Goal: Task Accomplishment & Management: Manage account settings

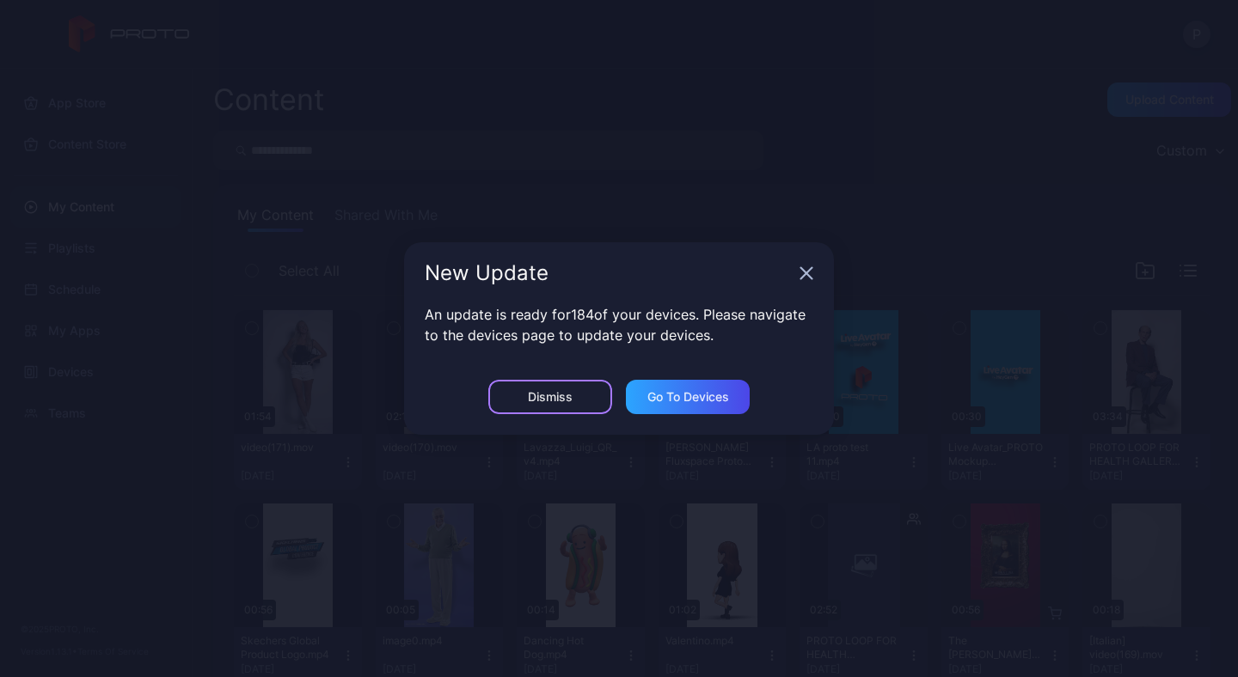
click at [548, 404] on div "Dismiss" at bounding box center [550, 397] width 124 height 34
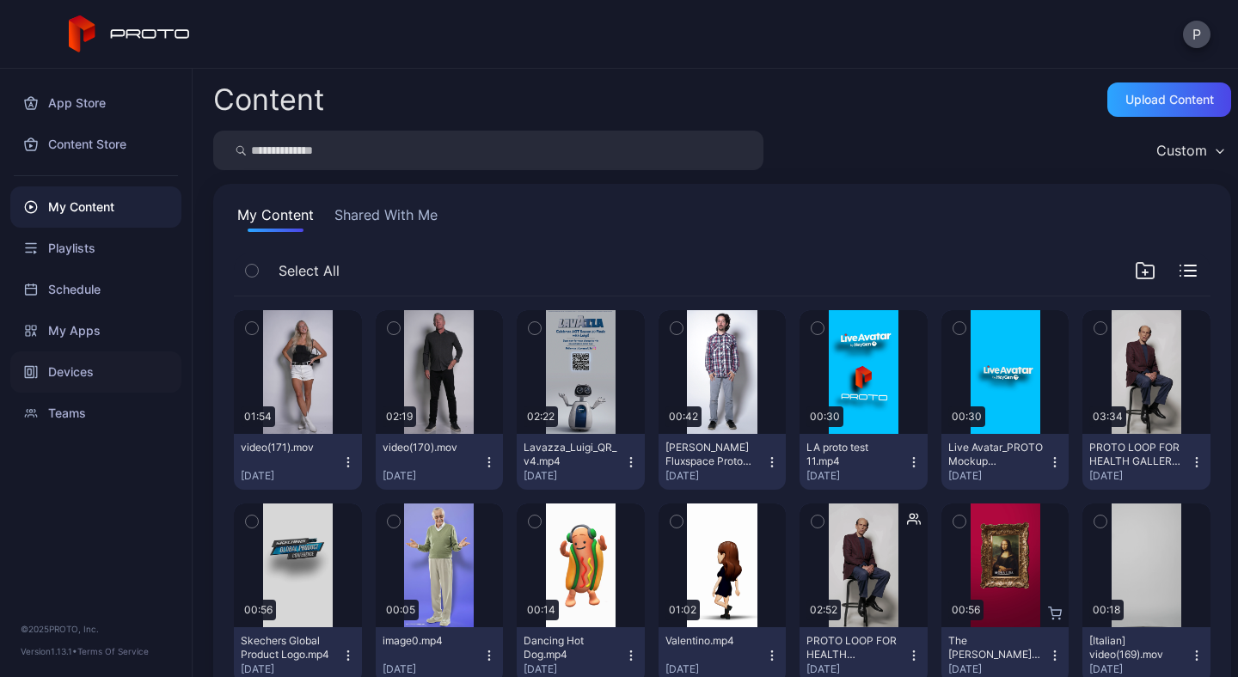
click at [90, 366] on div "Devices" at bounding box center [95, 372] width 171 height 41
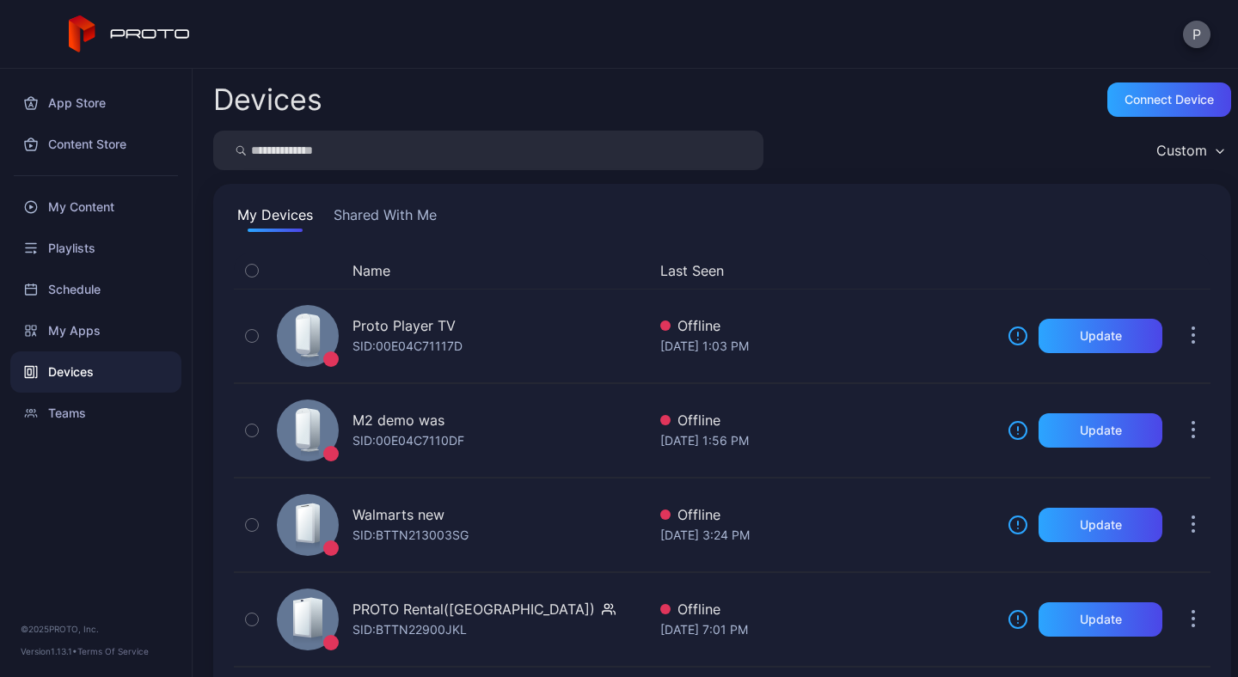
click at [1193, 39] on button "P" at bounding box center [1197, 35] width 28 height 28
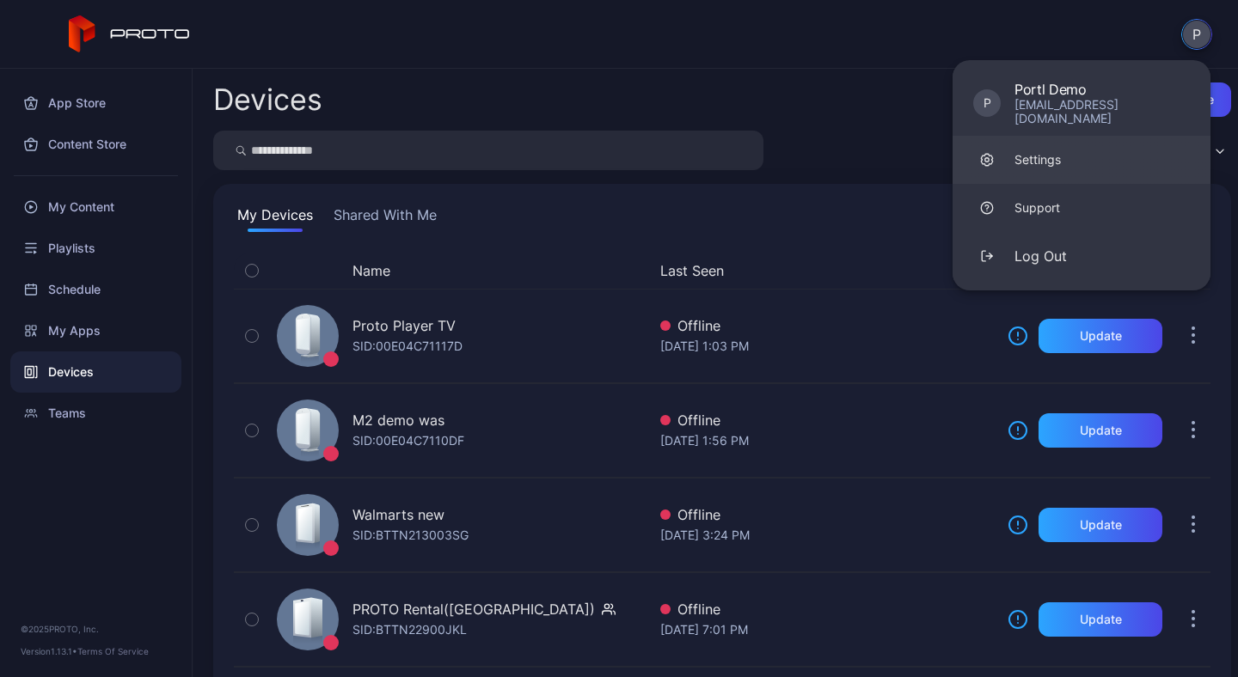
click at [1077, 144] on link "Settings" at bounding box center [1082, 160] width 258 height 48
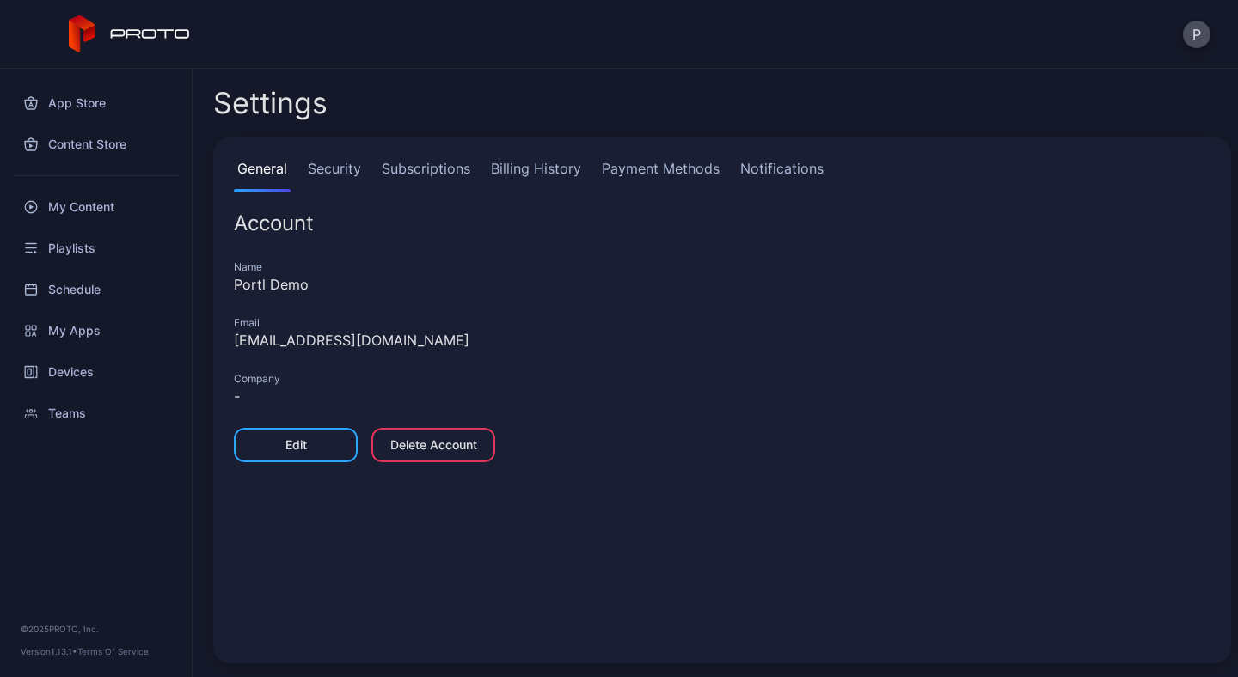
click at [420, 162] on link "Subscriptions" at bounding box center [425, 175] width 95 height 34
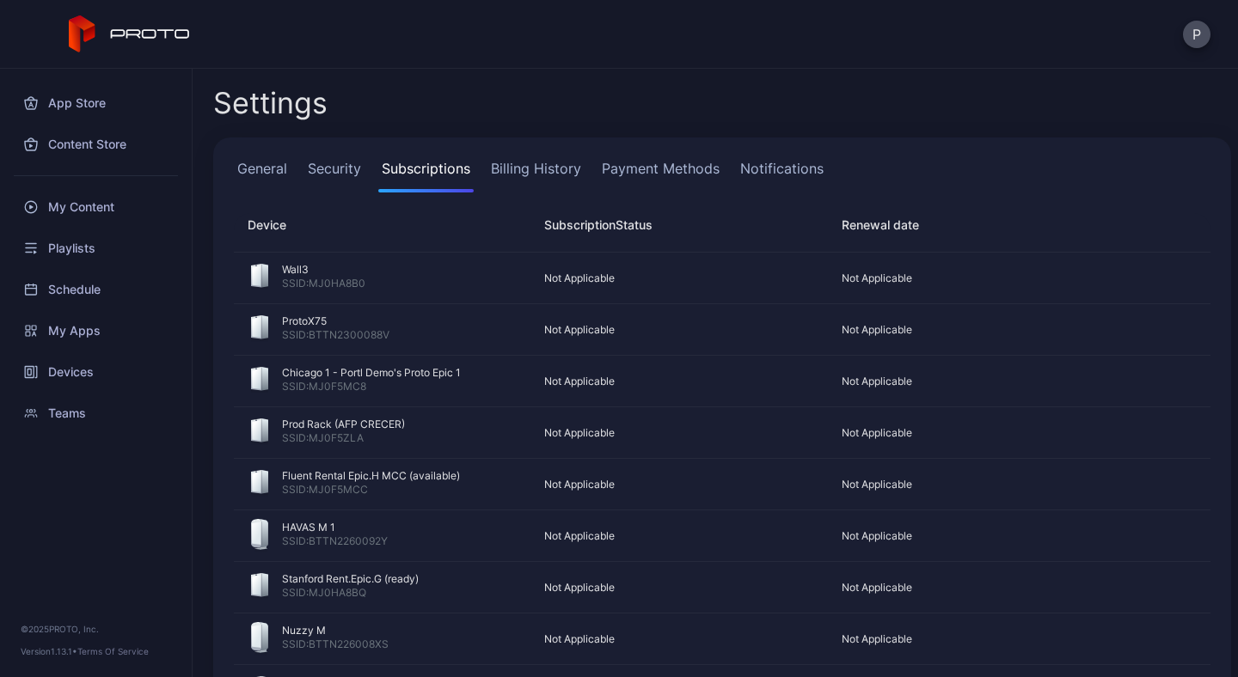
click at [683, 158] on link "Payment Methods" at bounding box center [660, 175] width 125 height 34
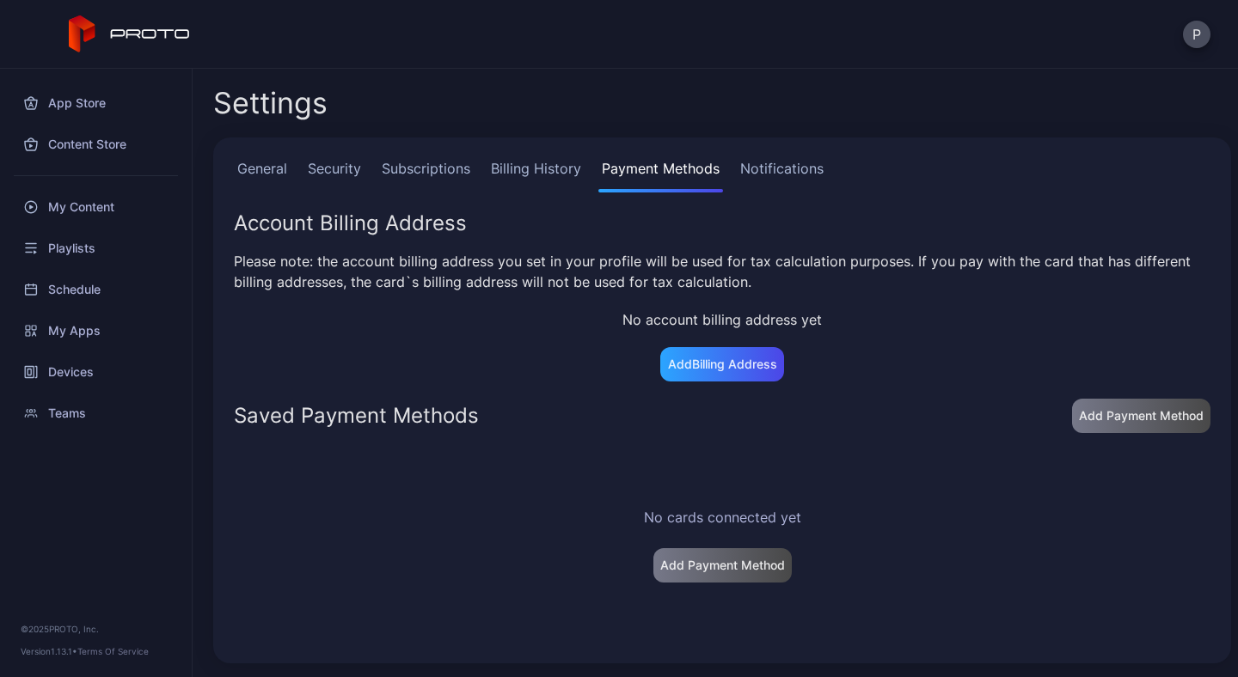
click at [530, 166] on link "Billing History" at bounding box center [535, 175] width 97 height 34
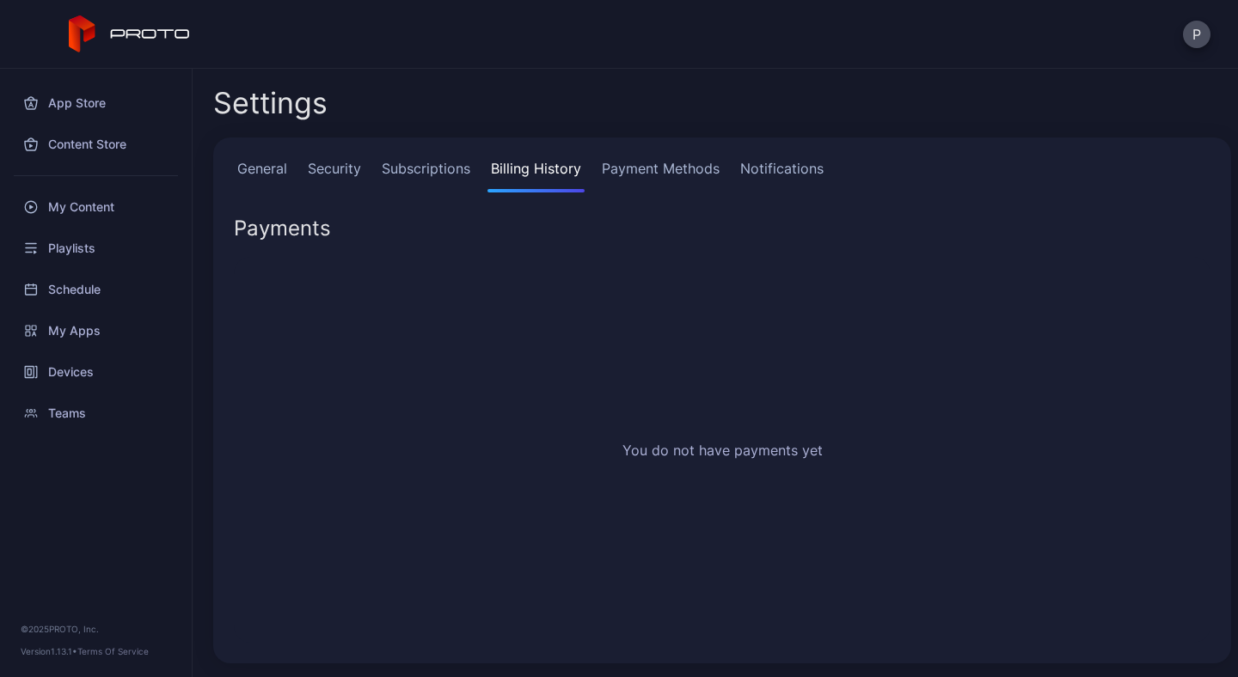
click at [694, 167] on link "Payment Methods" at bounding box center [660, 175] width 125 height 34
